Goal: Check status: Check status

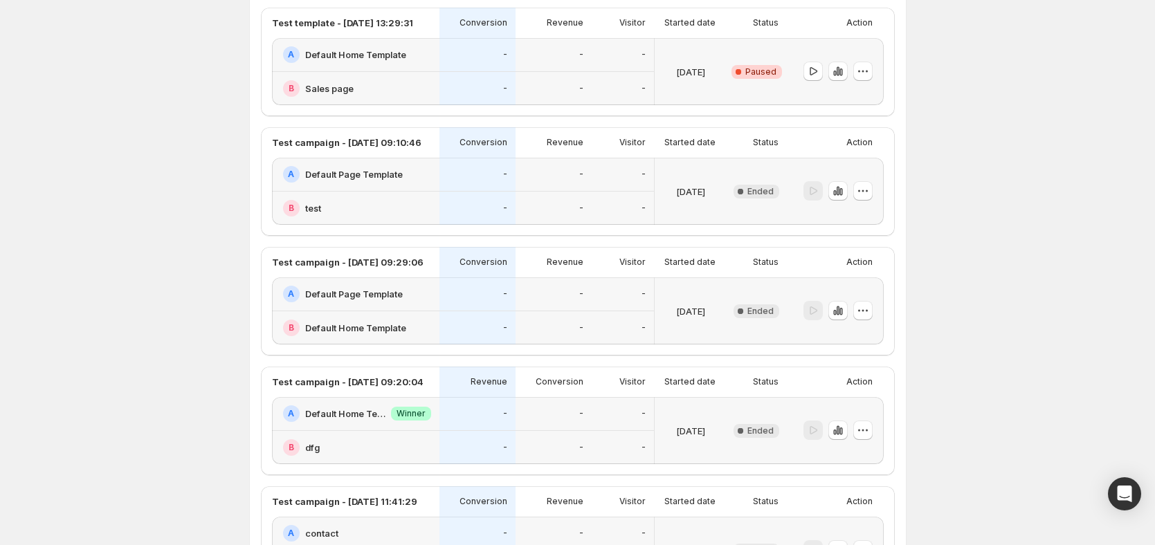
scroll to position [650, 0]
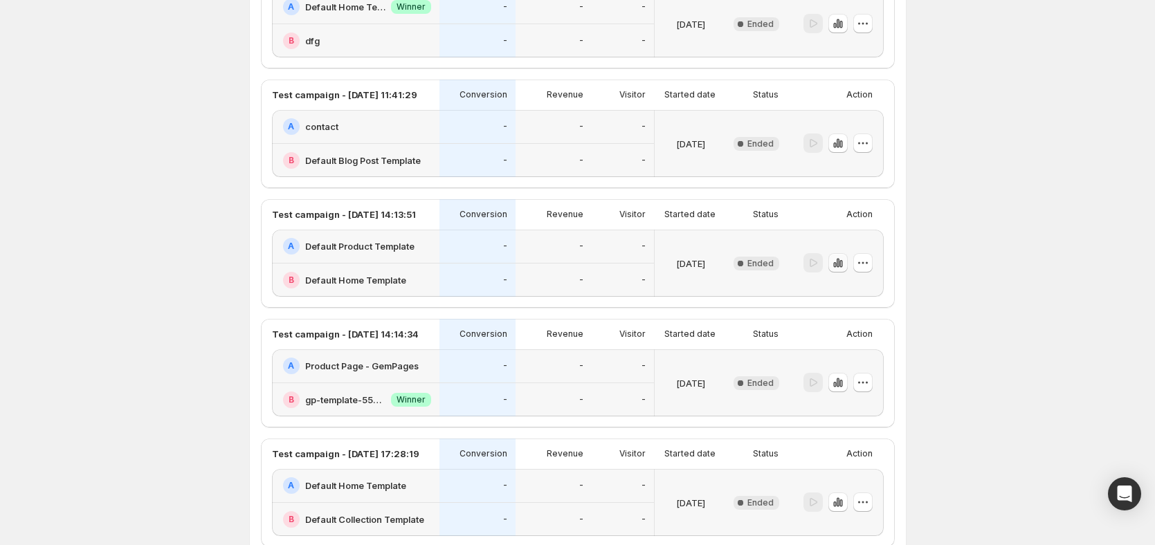
click at [845, 264] on icon "button" at bounding box center [838, 263] width 14 height 14
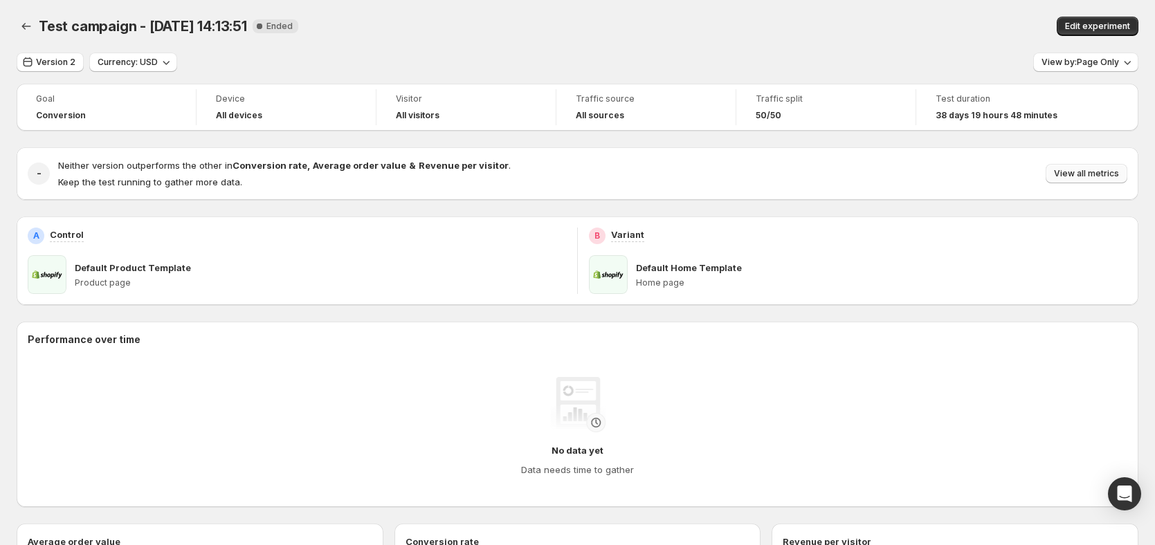
click at [1078, 173] on span "View all metrics" at bounding box center [1086, 173] width 65 height 11
